Goal: Information Seeking & Learning: Find contact information

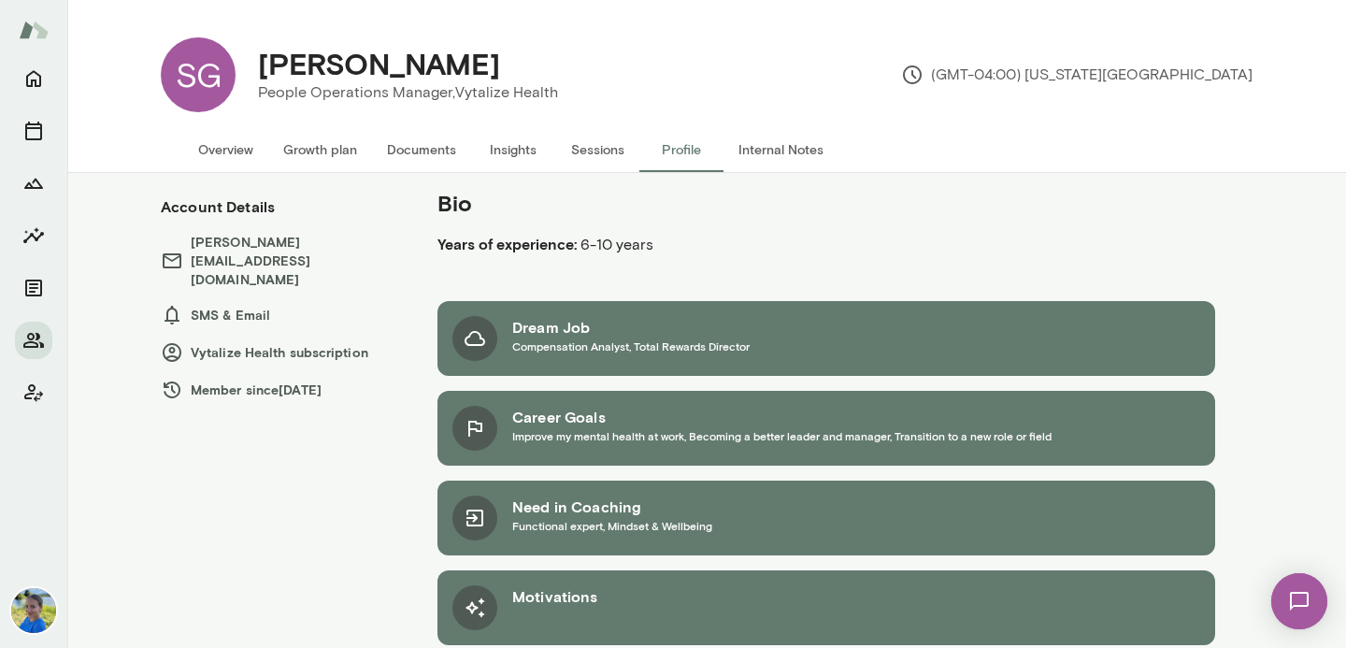
click at [1019, 209] on h5 "Bio" at bounding box center [752, 203] width 628 height 30
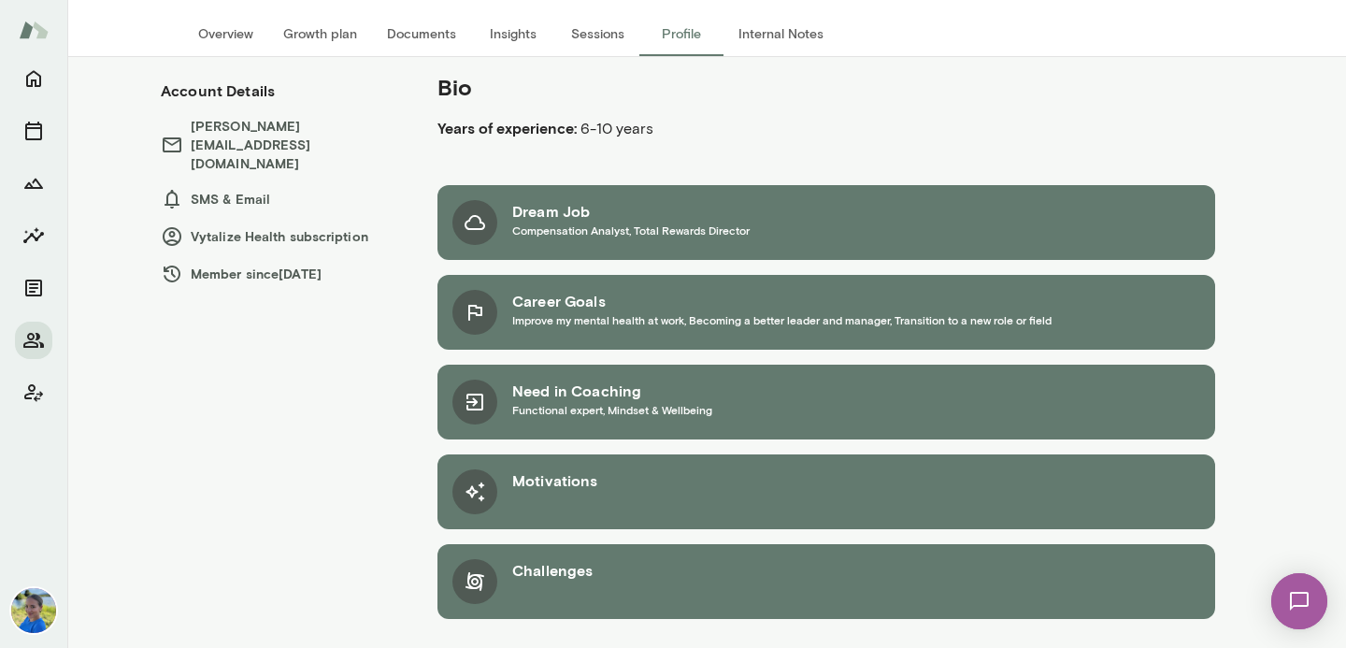
scroll to position [116, 0]
click at [210, 34] on button "Overview" at bounding box center [225, 33] width 85 height 45
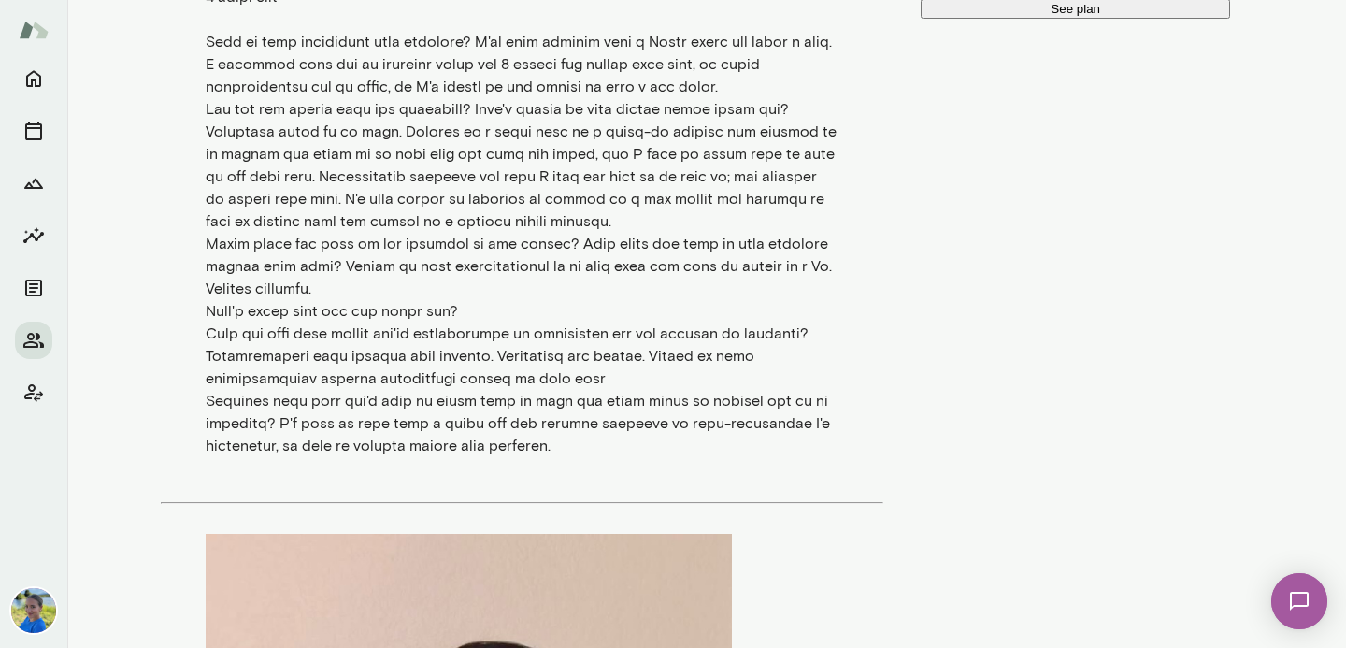
scroll to position [1392, 0]
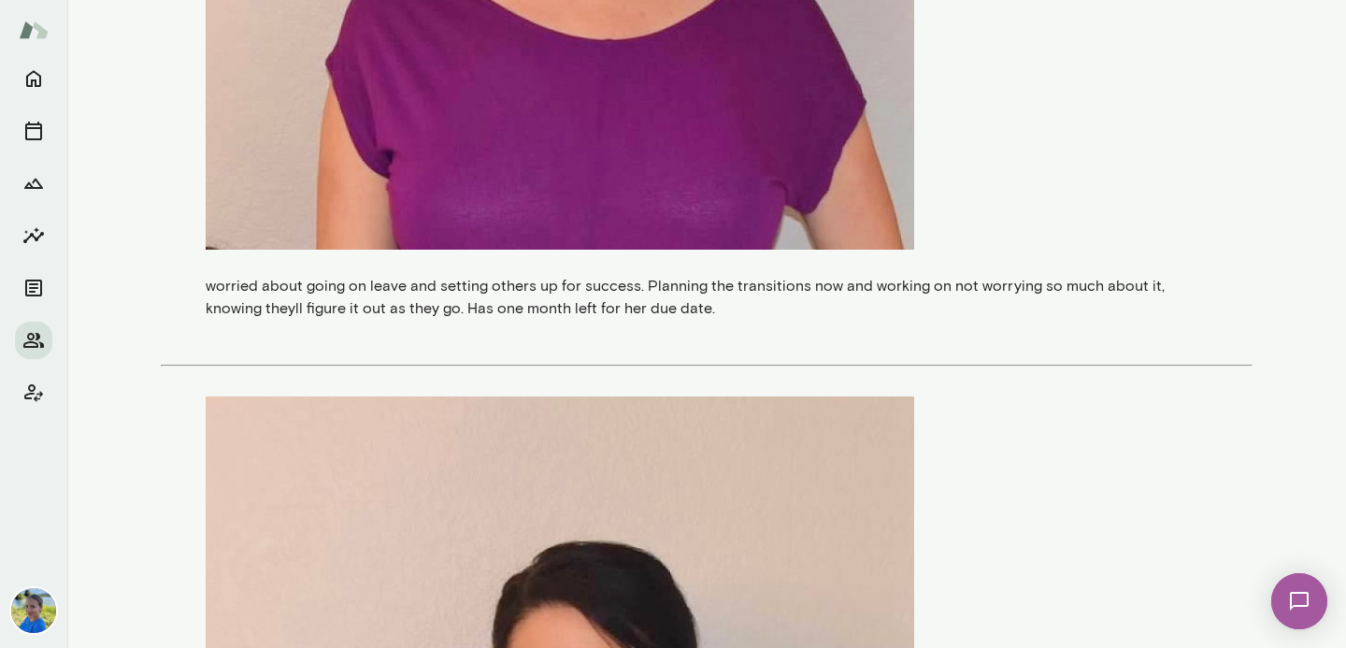
scroll to position [1581, 0]
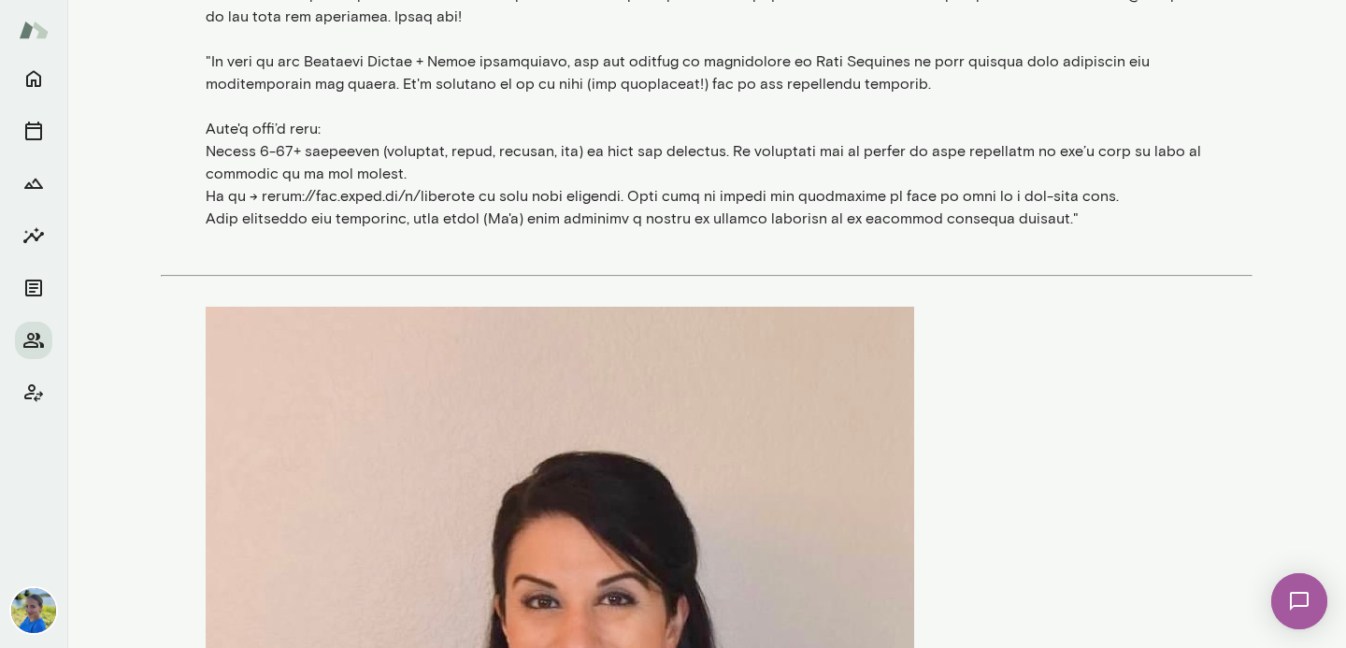
scroll to position [2021, 0]
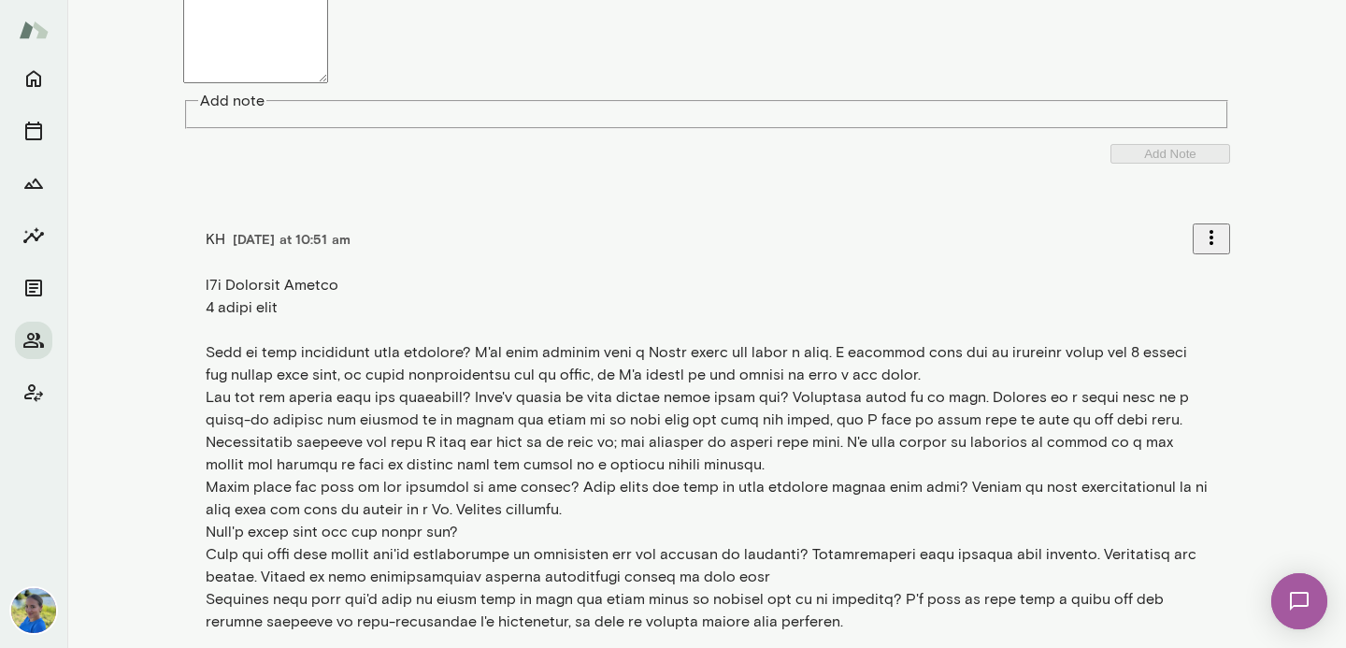
scroll to position [0, 0]
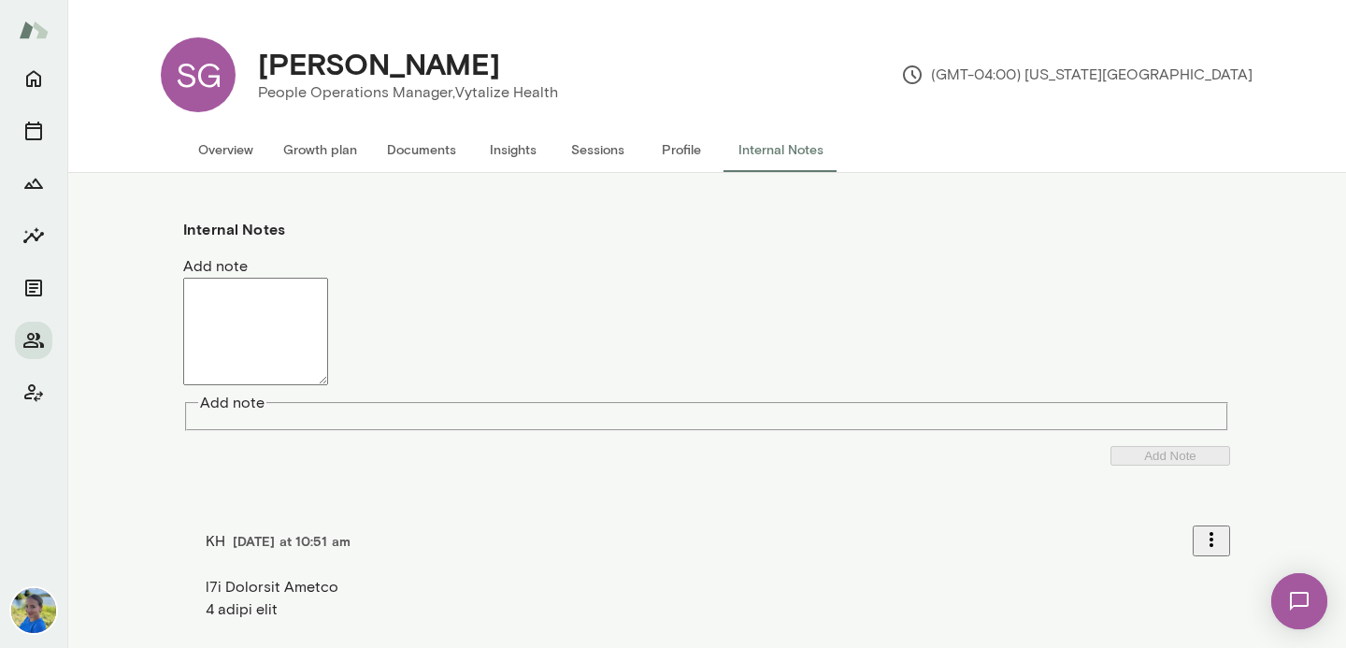
click at [1298, 592] on img at bounding box center [1299, 601] width 77 height 77
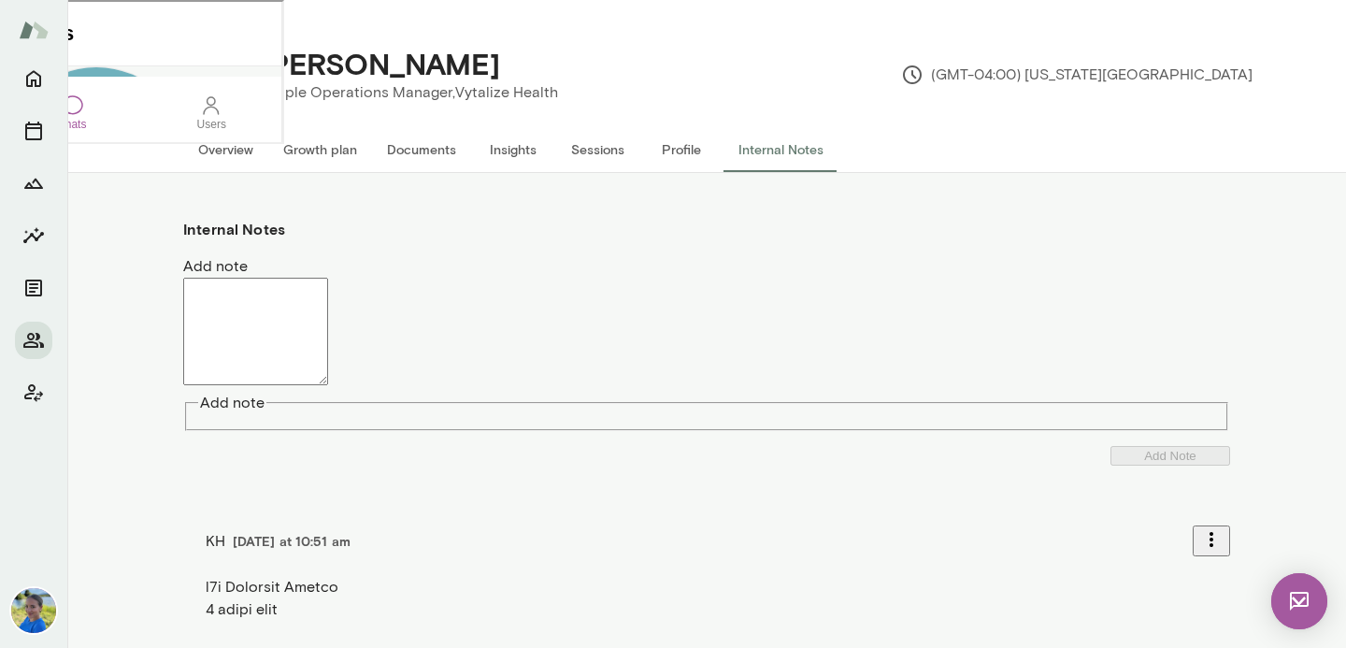
click at [187, 263] on div "[PERSON_NAME][EMAIL_ADDRESS][DOMAIN_NAME]" at bounding box center [140, 267] width 280 height 9
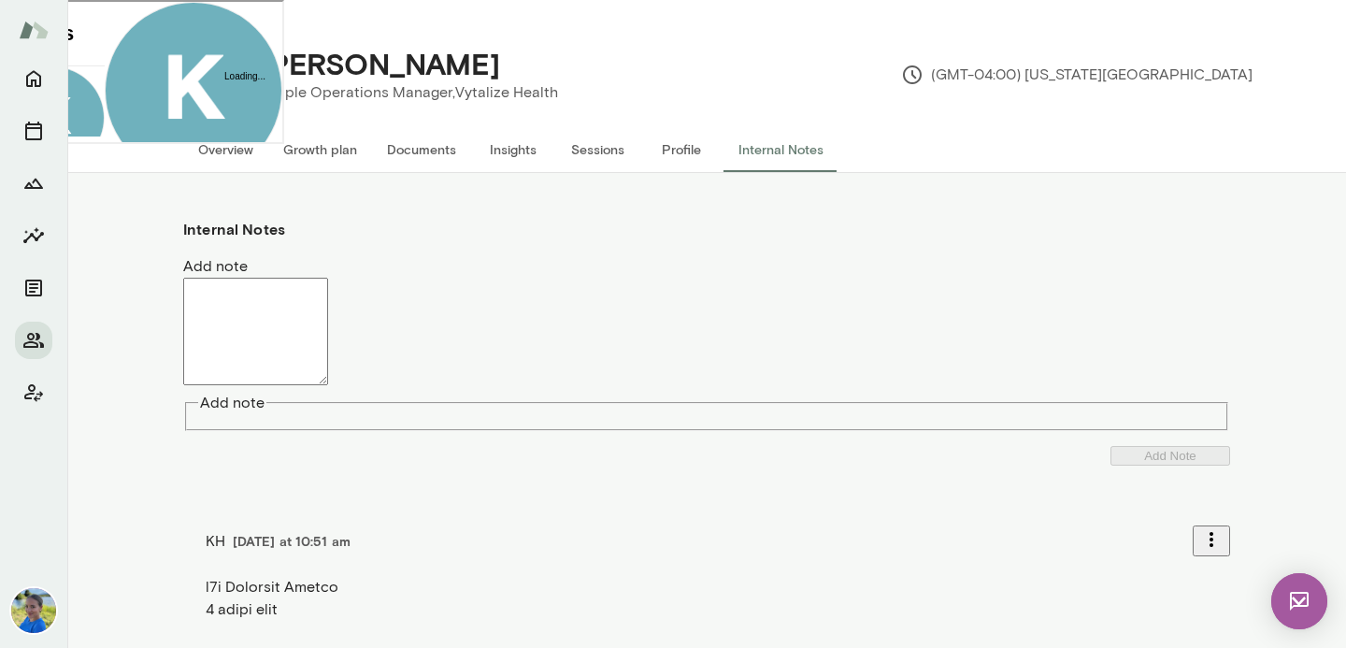
scroll to position [3, 0]
drag, startPoint x: 159, startPoint y: 140, endPoint x: 206, endPoint y: 319, distance: 184.6
click at [206, 319] on div "Hi [PERSON_NAME], It's nice to e-meet you! I know you are transitioning coaches…" at bounding box center [192, 297] width 178 height 90
copy p "Hi [PERSON_NAME], It's nice to e-meet you! I know you are transitioning coaches…"
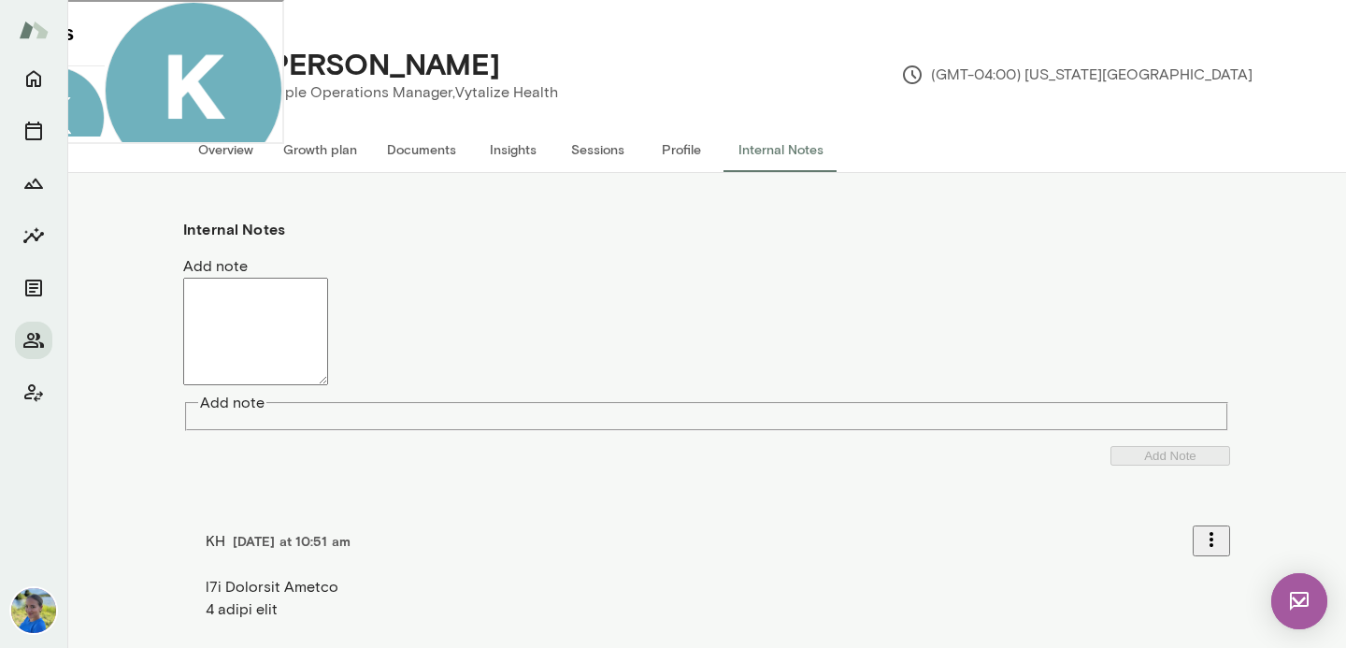
click at [1298, 577] on img at bounding box center [1300, 601] width 56 height 56
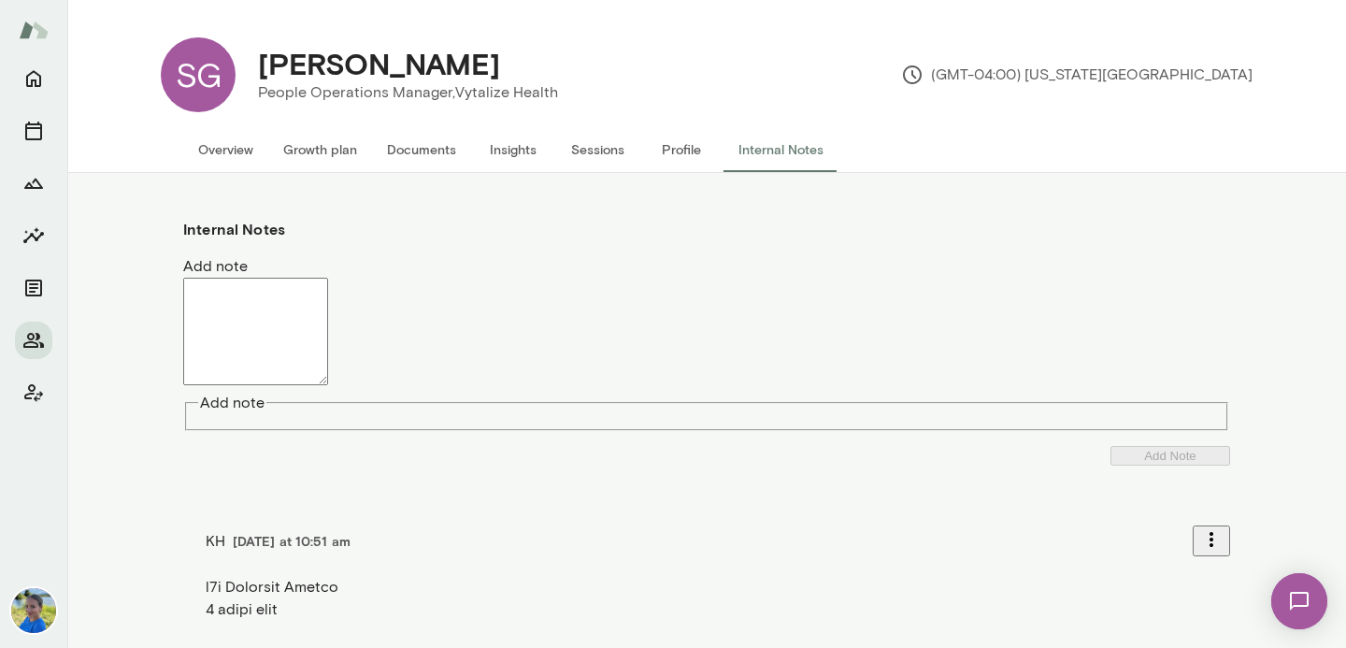
click at [1304, 595] on img at bounding box center [1299, 601] width 77 height 77
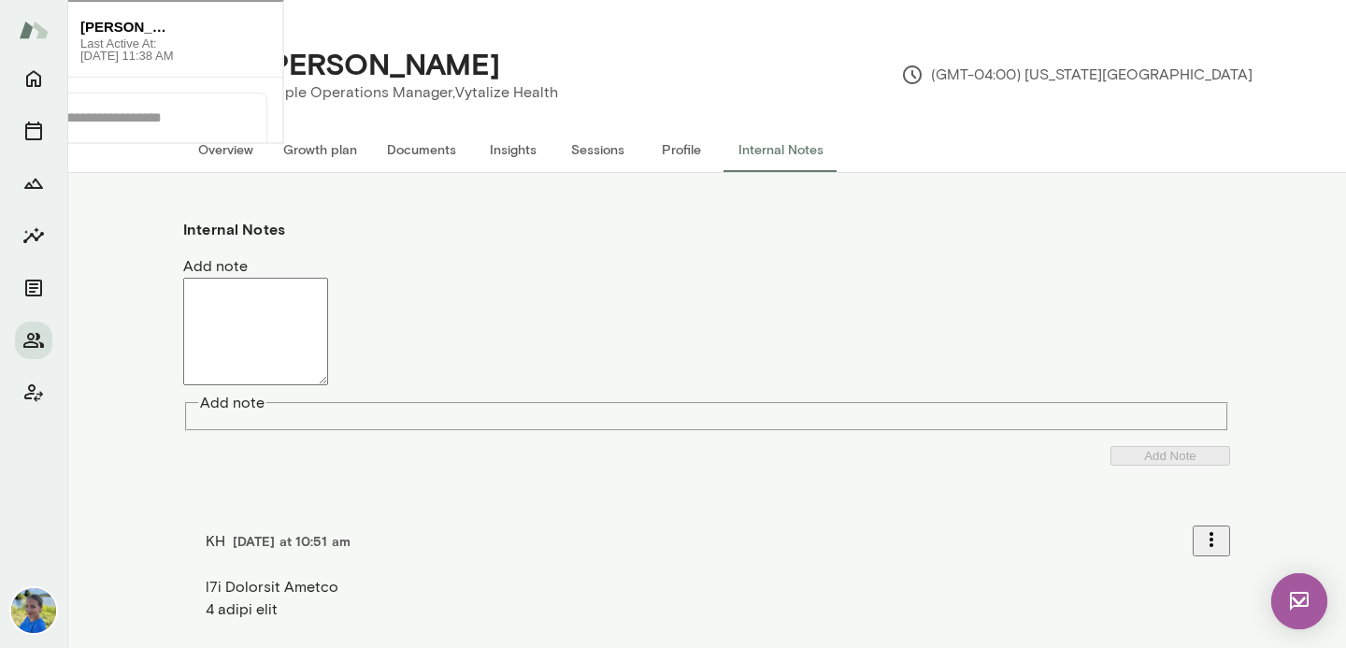
click at [137, 23] on h6 "[PERSON_NAME][EMAIL_ADDRESS][DOMAIN_NAME]" at bounding box center [126, 25] width 95 height 21
click at [61, 44] on img at bounding box center [47, 38] width 34 height 34
click at [234, 172] on div "SG [PERSON_NAME] People Operations Manager, Vytalize Health (GMT-04:00) [US_STA…" at bounding box center [706, 86] width 1279 height 173
click at [233, 162] on button "Overview" at bounding box center [225, 149] width 85 height 45
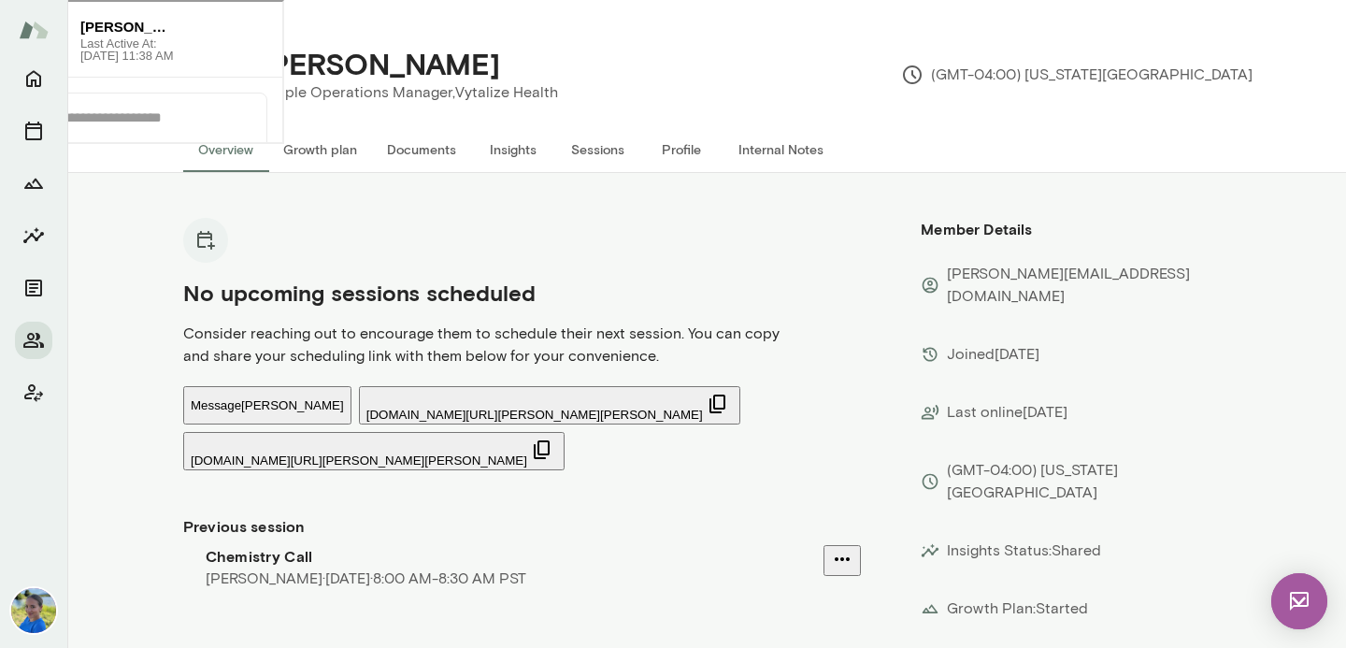
drag, startPoint x: 154, startPoint y: 137, endPoint x: 211, endPoint y: 312, distance: 183.9
click at [211, 187] on div "Hi [PERSON_NAME], It's nice to e-meet you! I know you are transitioning coaches…" at bounding box center [140, 156] width 281 height 62
click at [249, 409] on button "Message [PERSON_NAME]" at bounding box center [267, 405] width 168 height 38
drag, startPoint x: 329, startPoint y: 180, endPoint x: 133, endPoint y: 124, distance: 204.0
click at [133, 91] on div "[DATE] Looking forward to connecting next week, [PERSON_NAME]! Hope you have an…" at bounding box center [140, 83] width 281 height 15
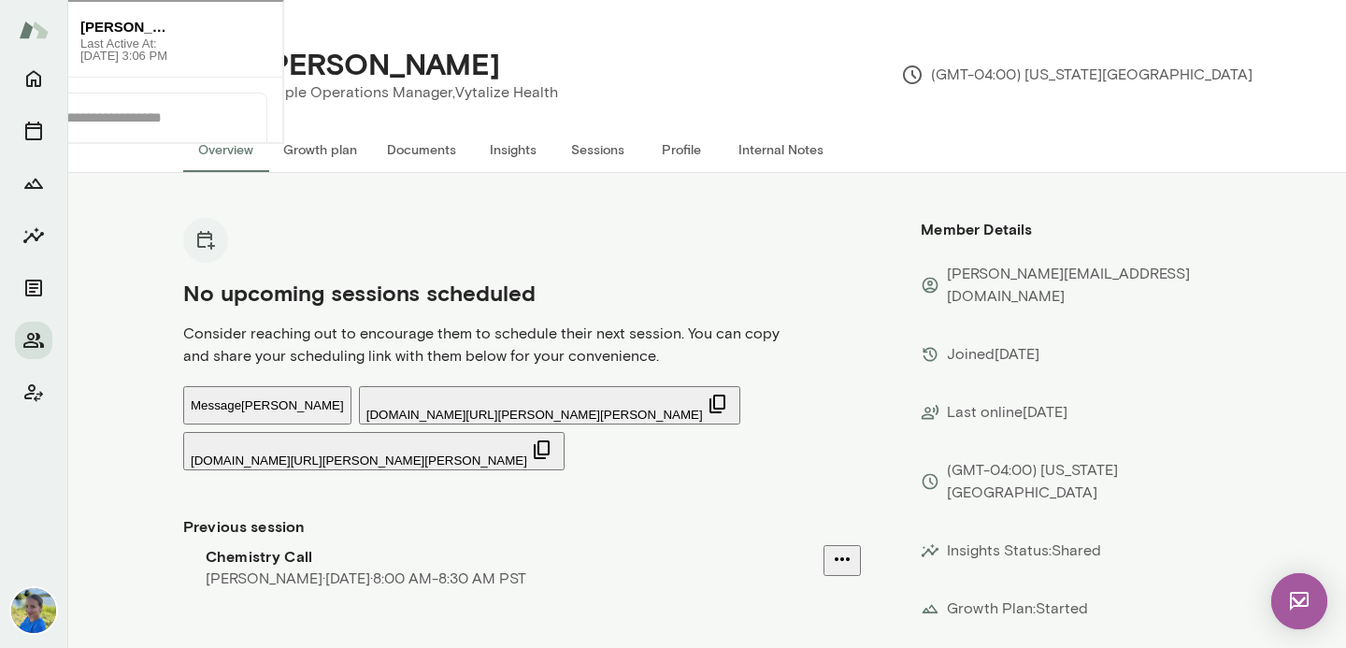
click at [80, 91] on div "[DATE] Looking forward to connecting next week, [PERSON_NAME]! Hope you have an…" at bounding box center [140, 83] width 281 height 15
click at [708, 75] on div "[PERSON_NAME] People Operations Manager, Vytalize Health (GMT-04:00) [US_STATE]…" at bounding box center [744, 74] width 1017 height 75
